Goal: Transaction & Acquisition: Purchase product/service

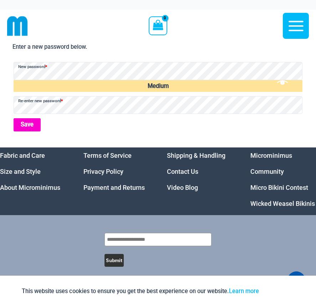
click at [29, 126] on button "Save" at bounding box center [27, 124] width 27 height 13
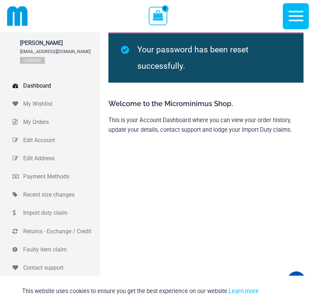
click at [293, 17] on icon "button" at bounding box center [295, 16] width 15 height 10
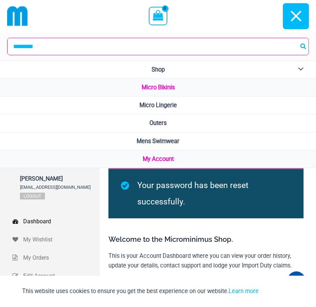
click at [126, 89] on link "Micro Bikinis" at bounding box center [158, 88] width 316 height 18
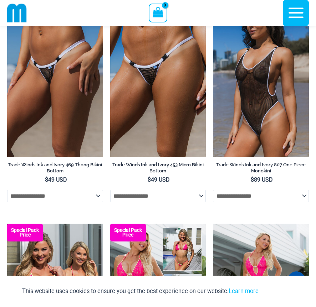
scroll to position [1460, 0]
